Goal: Check status: Check status

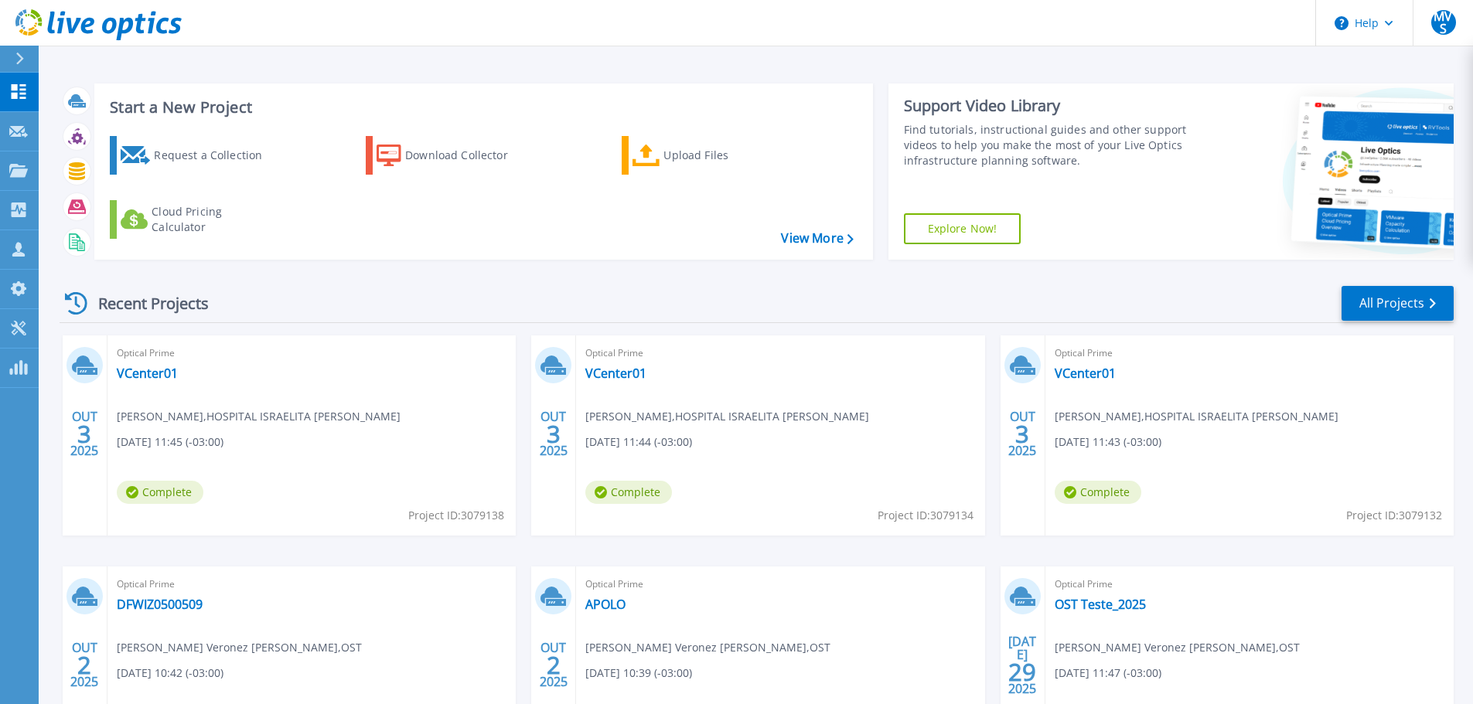
scroll to position [152, 0]
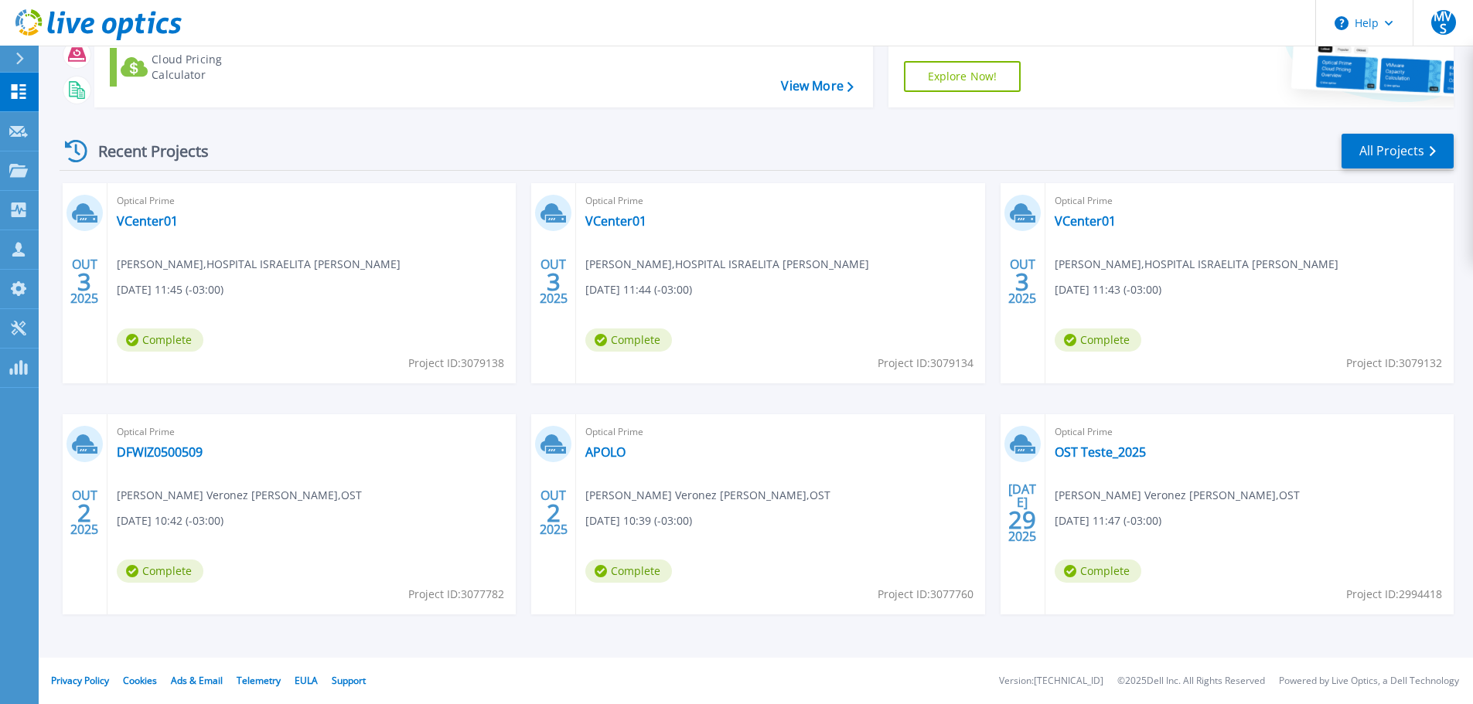
click at [163, 151] on div "Recent Projects" at bounding box center [145, 151] width 170 height 38
click at [1405, 155] on link "All Projects" at bounding box center [1397, 151] width 112 height 35
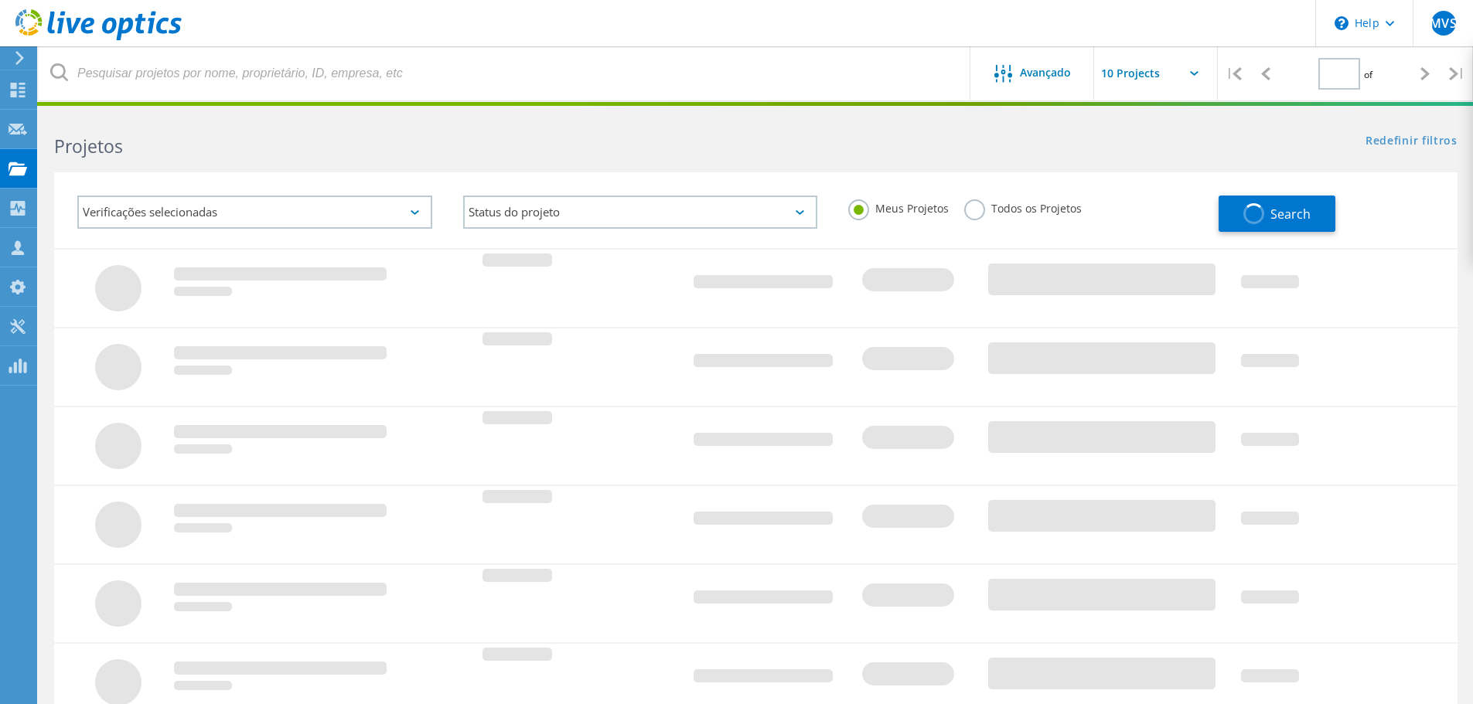
type input "1"
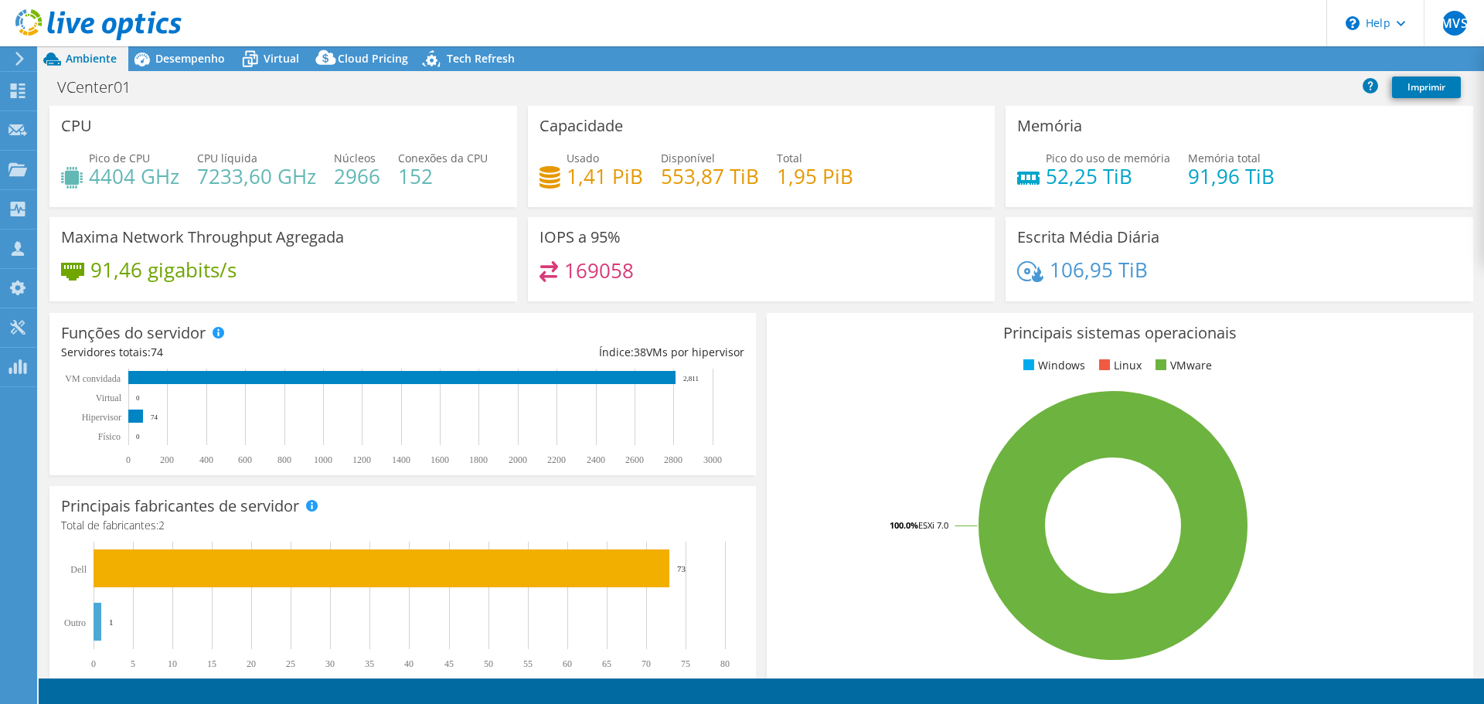
select select "USD"
click at [172, 60] on span "Desempenho" at bounding box center [190, 58] width 70 height 15
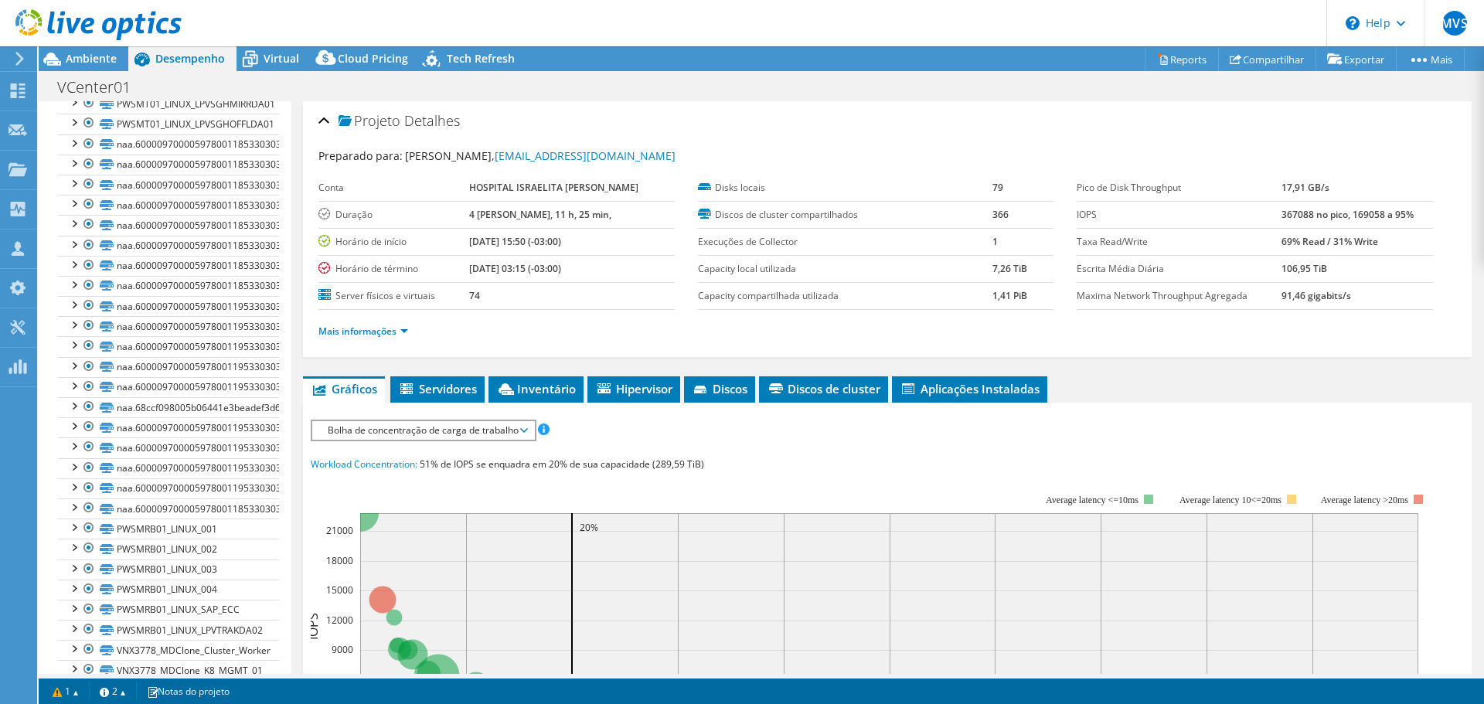
scroll to position [7407, 0]
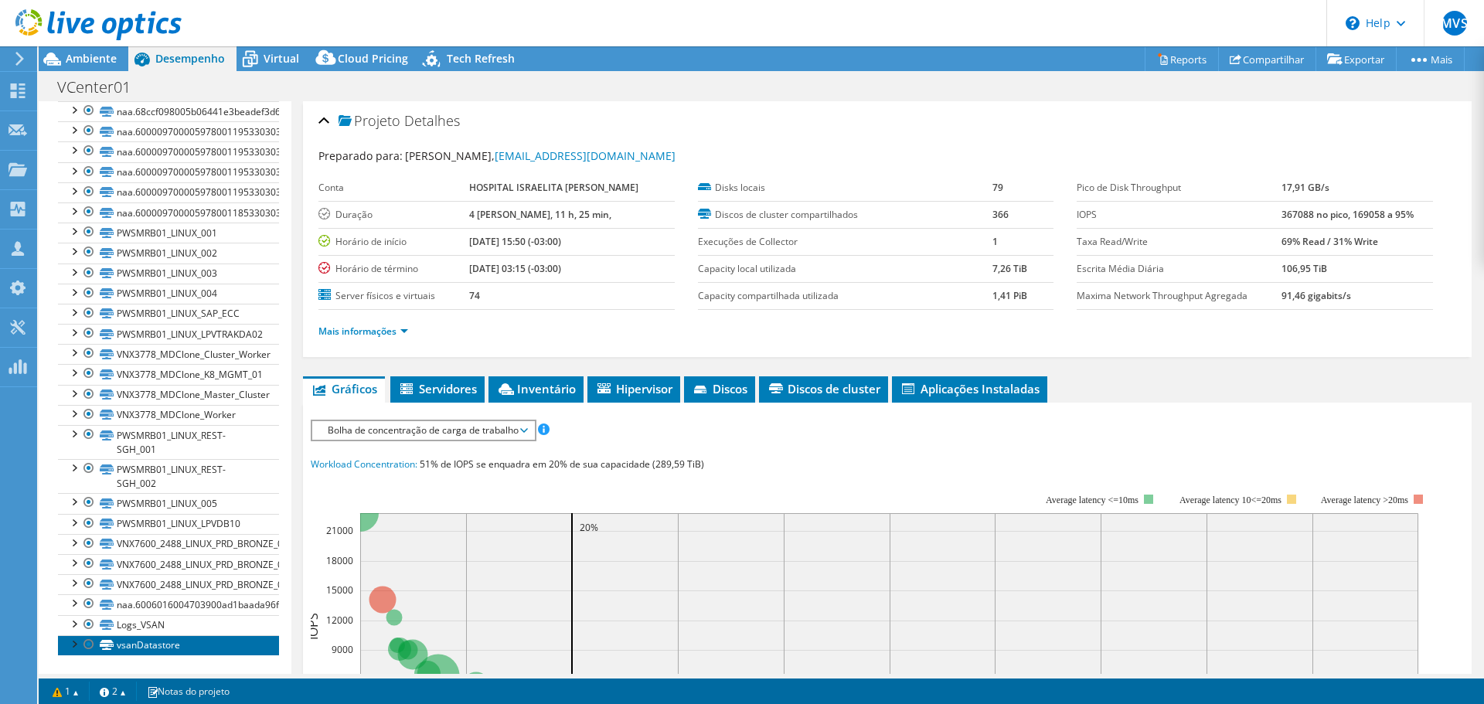
click at [204, 651] on link "vsanDatastore" at bounding box center [168, 646] width 221 height 20
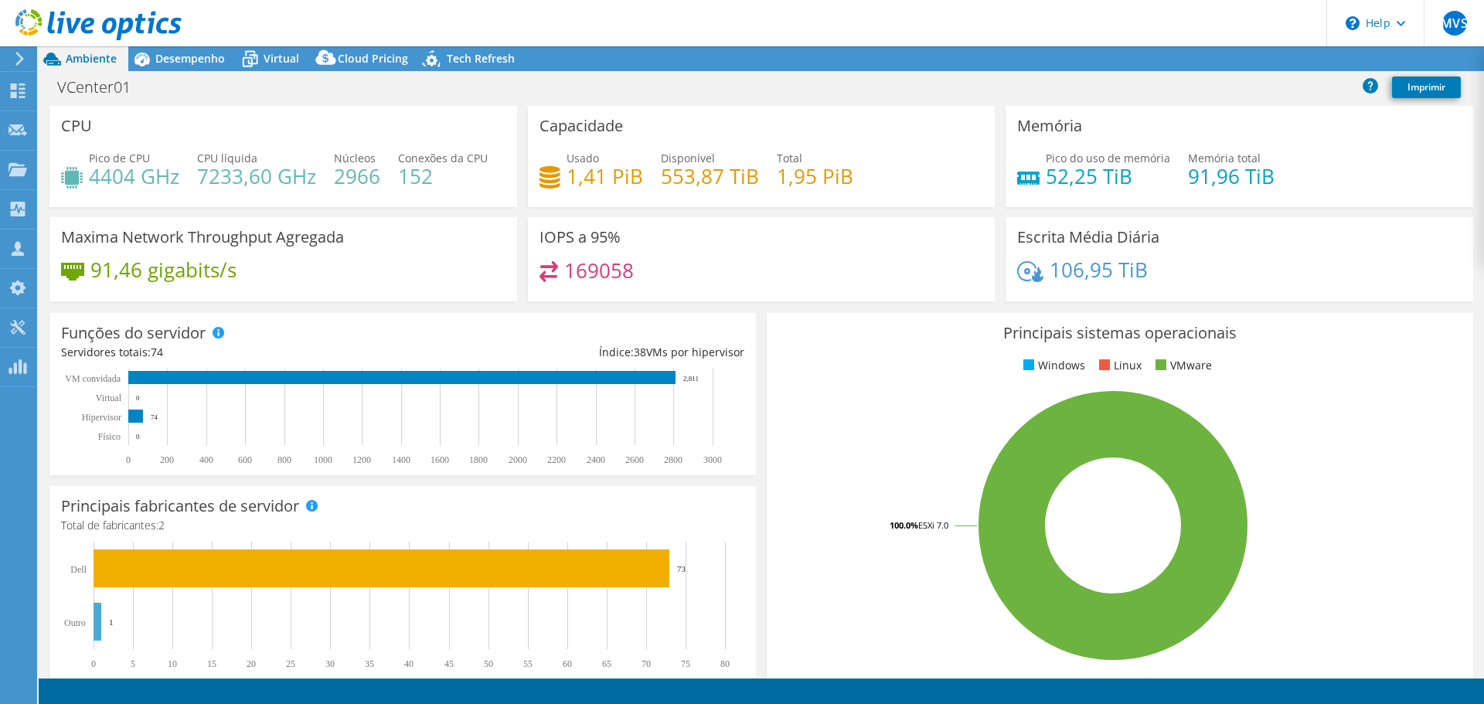
select select "USD"
